Goal: Information Seeking & Learning: Learn about a topic

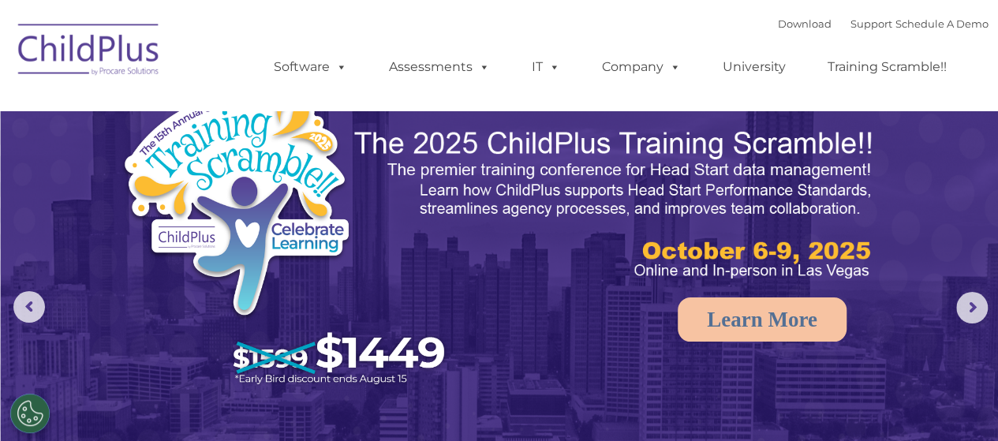
select select "MEDIUM"
click at [754, 70] on link "University" at bounding box center [754, 67] width 95 height 32
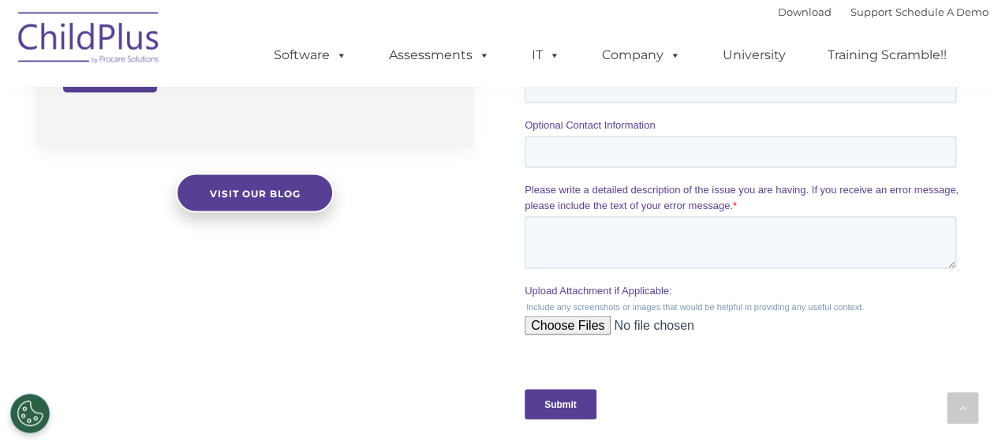
scroll to position [1942, 0]
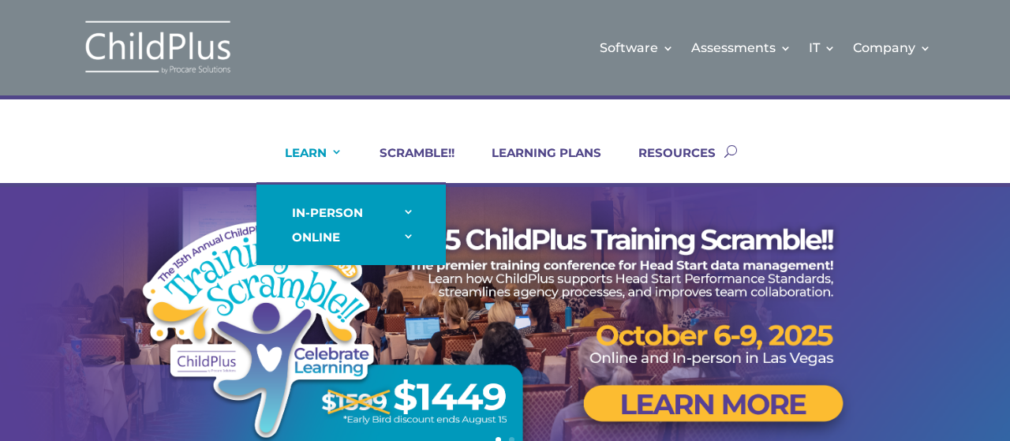
click at [314, 157] on link "LEARN" at bounding box center [303, 164] width 77 height 38
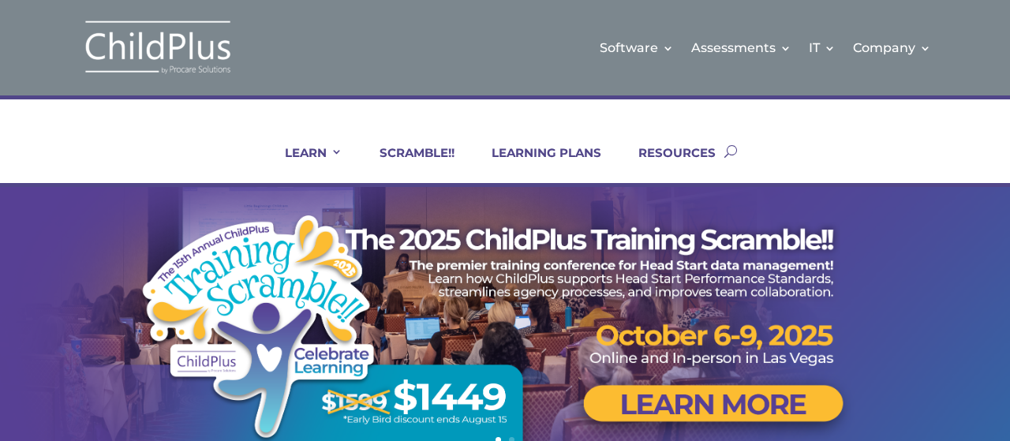
click at [114, 118] on div "LEARN IN-PERSON Consulting On-site Events Summit Scramble!! ONLINE Courses Cert…" at bounding box center [505, 140] width 1010 height 91
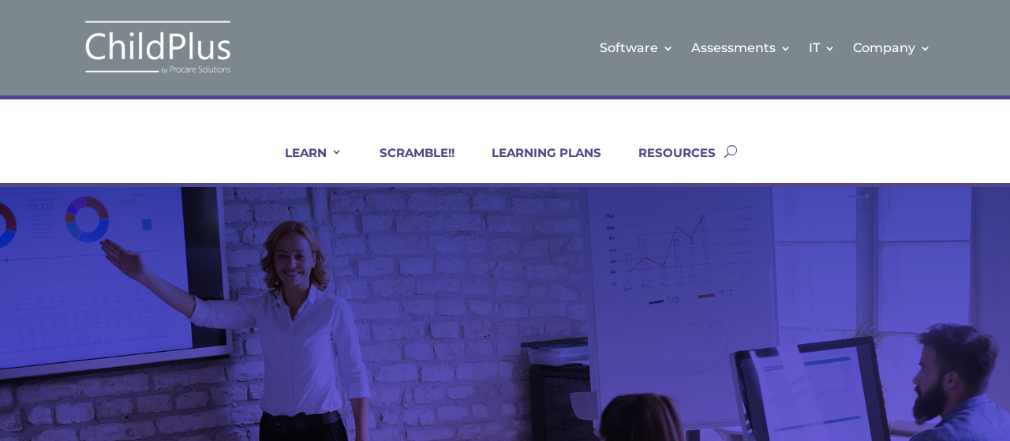
click at [244, 360] on h1 "At CPU, you have options. Explore in-person courses designed" at bounding box center [504, 397] width 909 height 82
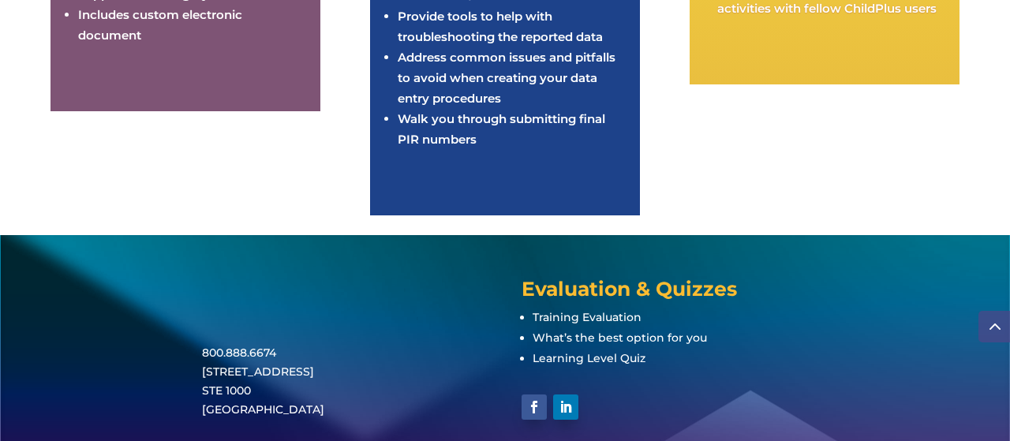
scroll to position [3131, 0]
